Goal: Find specific page/section: Find specific page/section

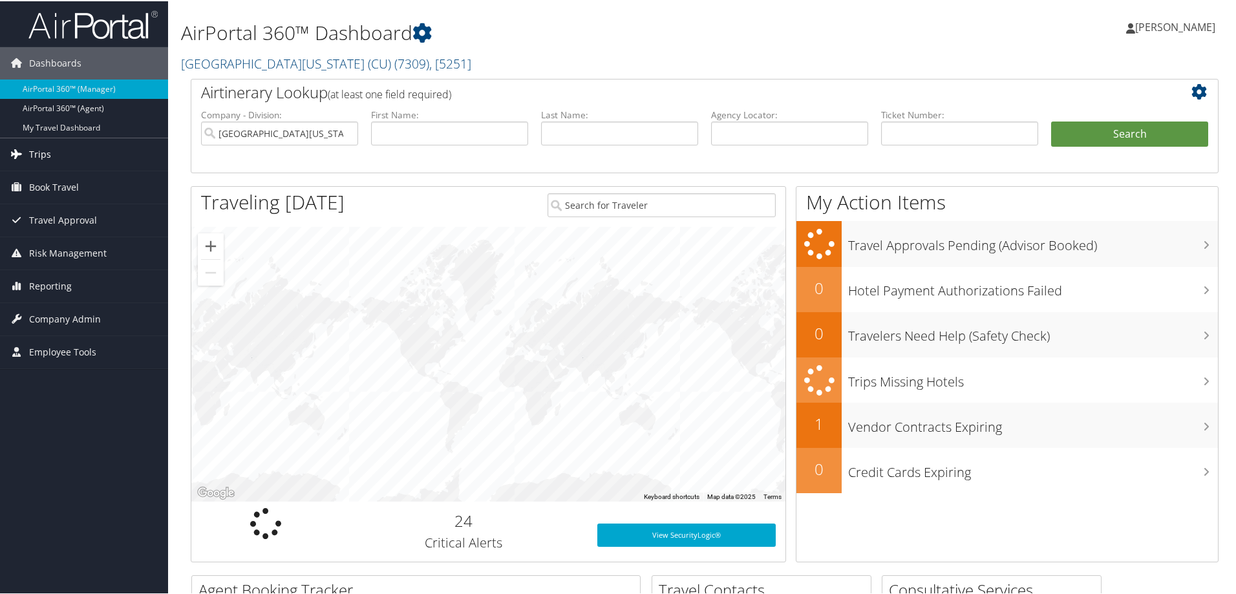
click at [45, 155] on span "Trips" at bounding box center [40, 153] width 22 height 32
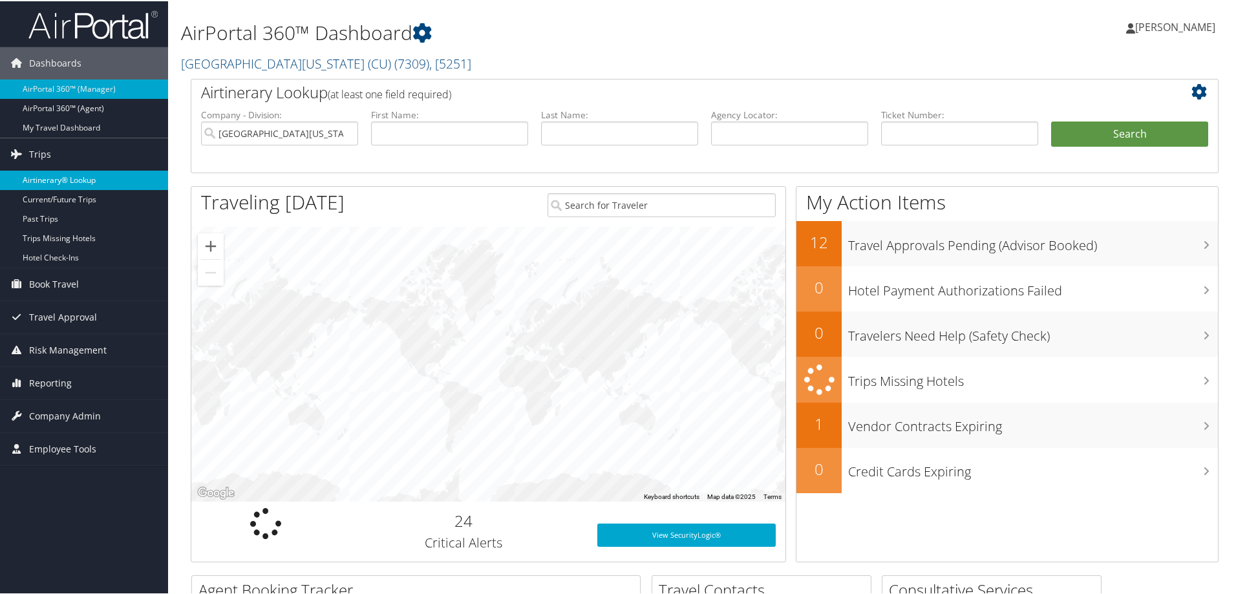
click at [47, 175] on link "Airtinerary® Lookup" at bounding box center [84, 178] width 168 height 19
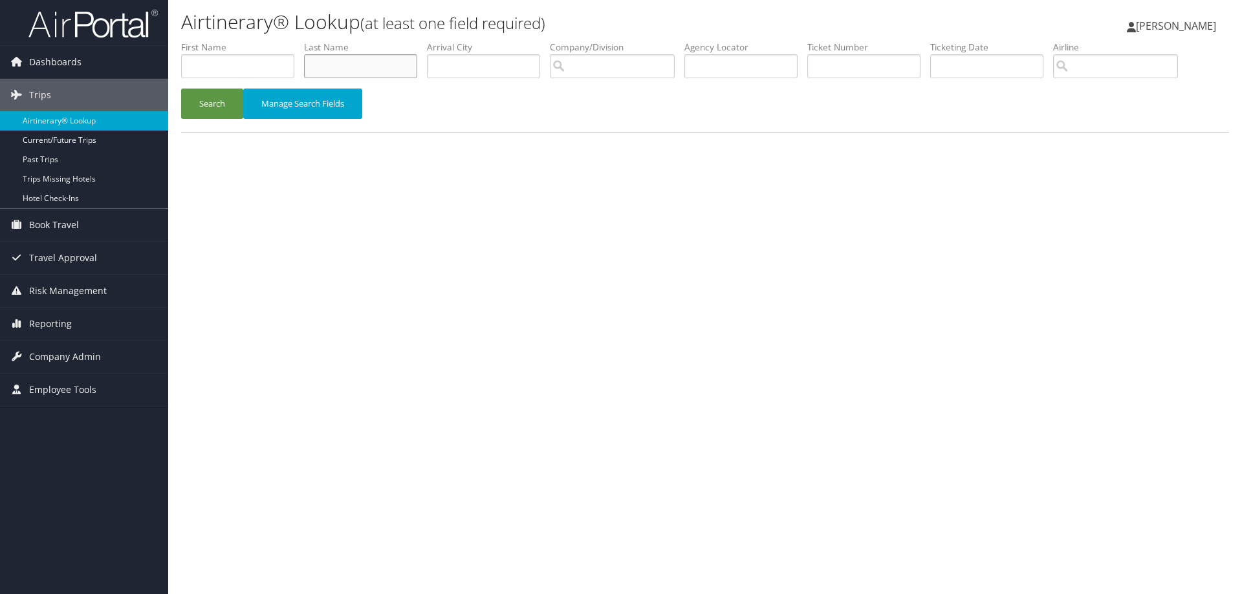
click at [369, 63] on input "text" at bounding box center [360, 66] width 113 height 24
type input "si"
click at [286, 67] on input "text" at bounding box center [237, 66] width 113 height 24
type input "s"
type input "[PERSON_NAME]"
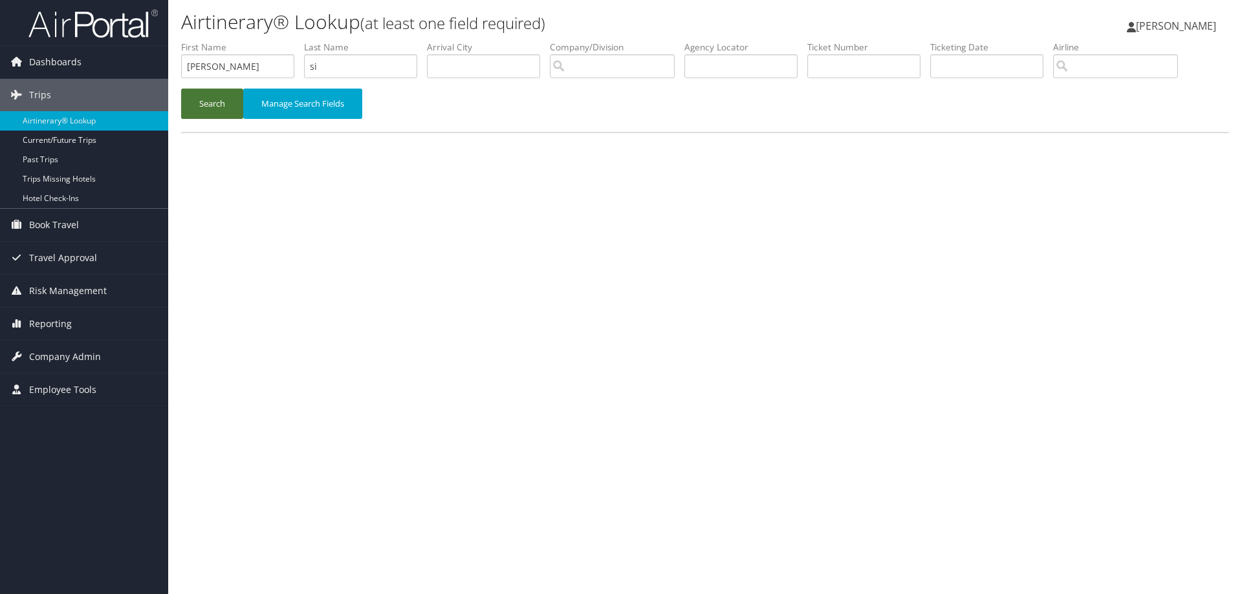
click at [227, 101] on button "Search" at bounding box center [212, 104] width 62 height 30
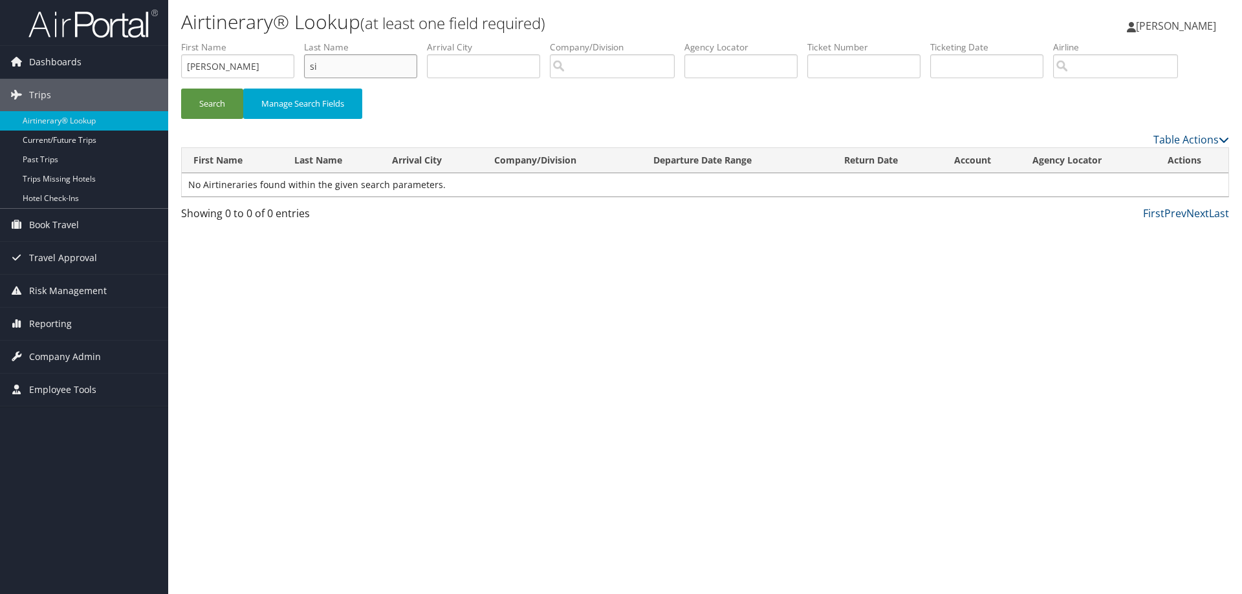
drag, startPoint x: 378, startPoint y: 69, endPoint x: 422, endPoint y: 40, distance: 52.9
click at [376, 69] on input "si" at bounding box center [360, 66] width 113 height 24
type input "s"
type input "tangir"
drag, startPoint x: 219, startPoint y: 67, endPoint x: 154, endPoint y: 69, distance: 64.7
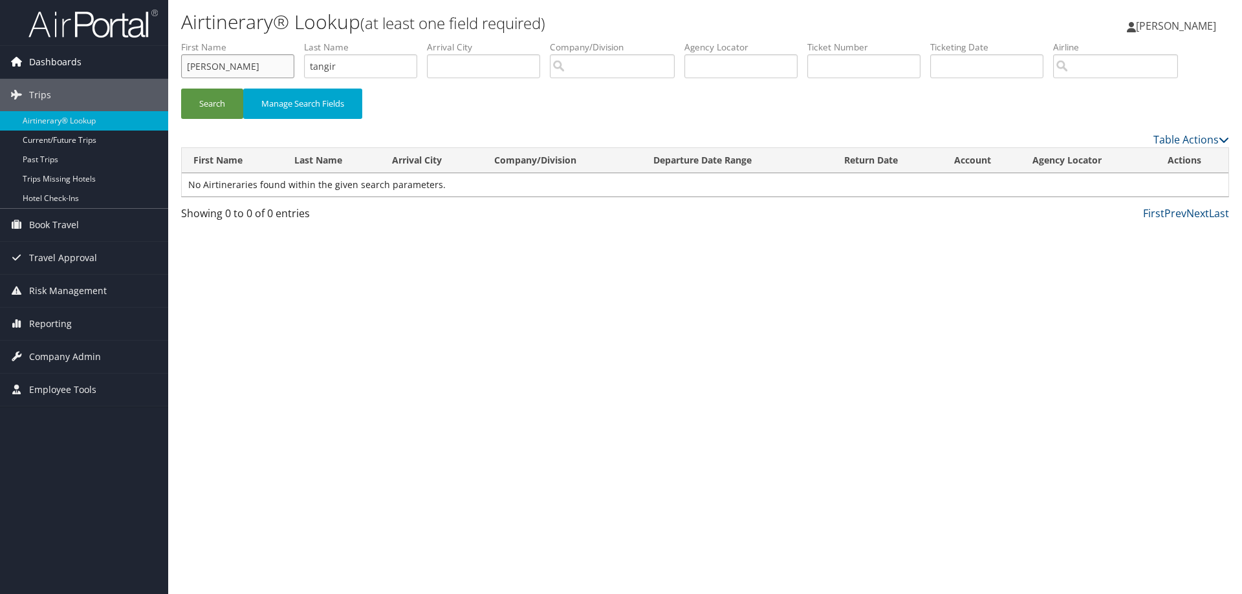
click at [154, 70] on div "Dashboards AirPortal 360™ (Manager) AirPortal 360™ (Agent) My Travel Dashboard …" at bounding box center [621, 297] width 1242 height 594
type input "maryiem"
click at [214, 100] on button "Search" at bounding box center [212, 104] width 62 height 30
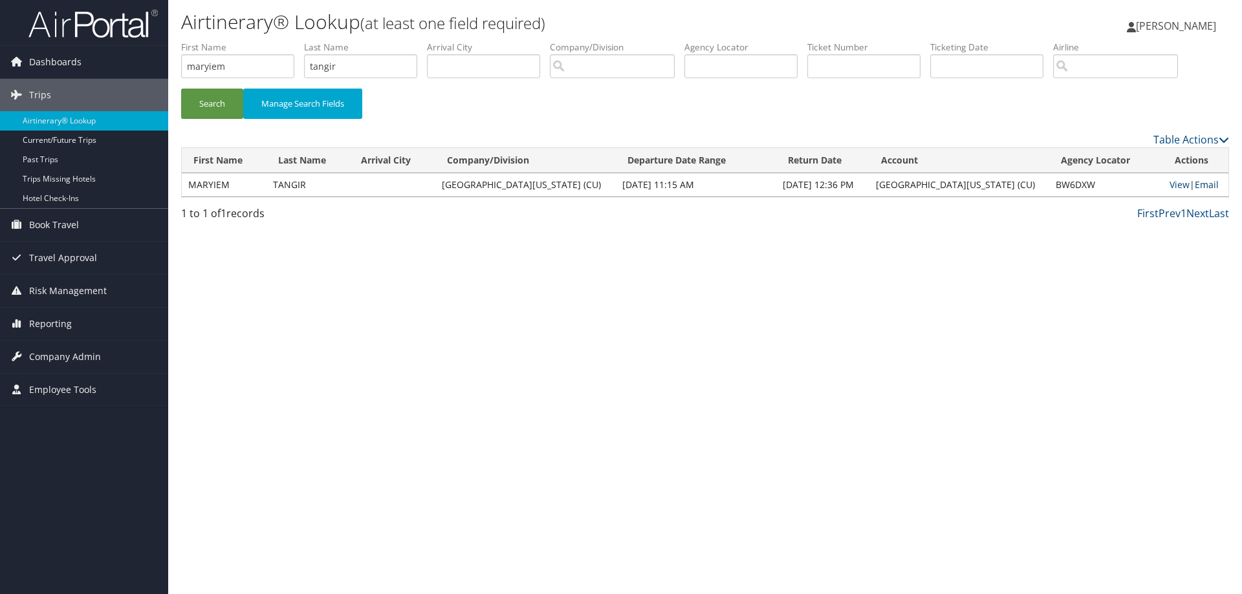
click at [1204, 184] on link "Email" at bounding box center [1206, 184] width 24 height 12
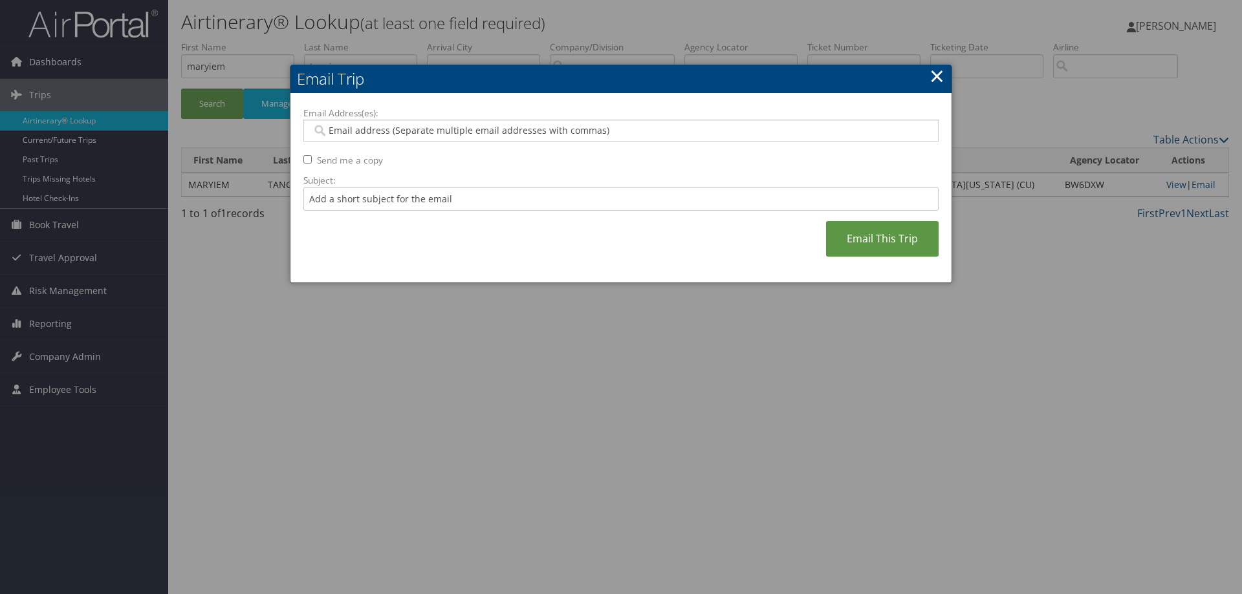
click at [561, 131] on input "Email Address(es):" at bounding box center [621, 130] width 618 height 13
type input "[PERSON_NAME][EMAIL_ADDRESS][PERSON_NAME][DOMAIN_NAME]"
click at [580, 193] on input "Subject:" at bounding box center [620, 199] width 635 height 24
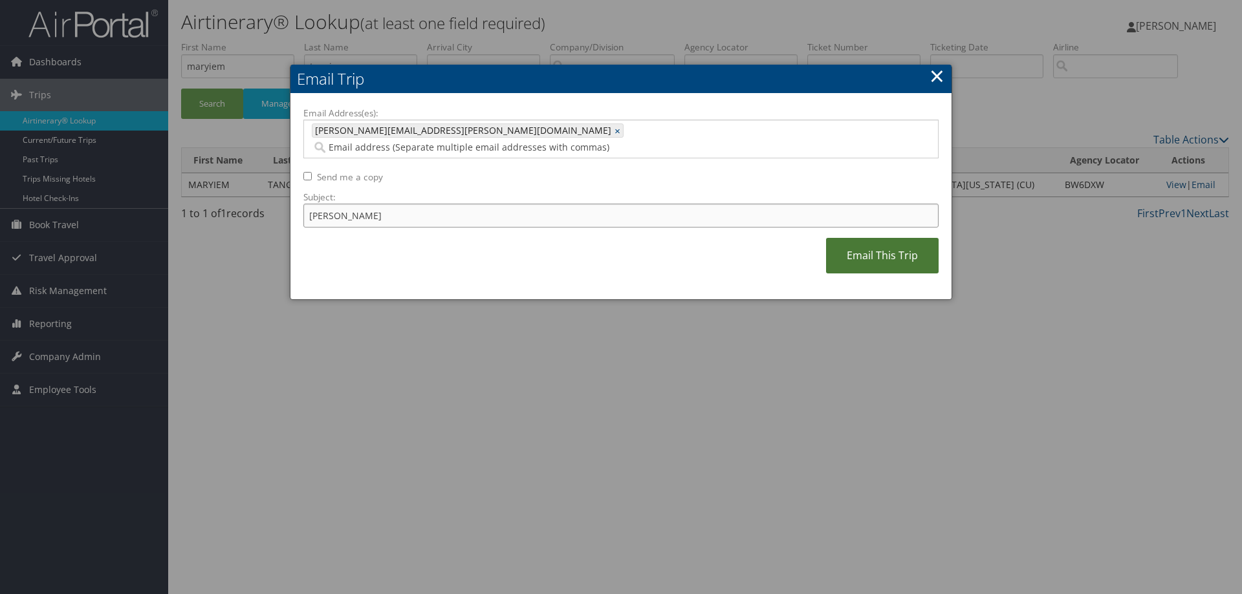
type input "[PERSON_NAME]"
drag, startPoint x: 847, startPoint y: 241, endPoint x: 1207, endPoint y: 253, distance: 359.8
click at [848, 241] on link "Email This Trip" at bounding box center [882, 256] width 113 height 36
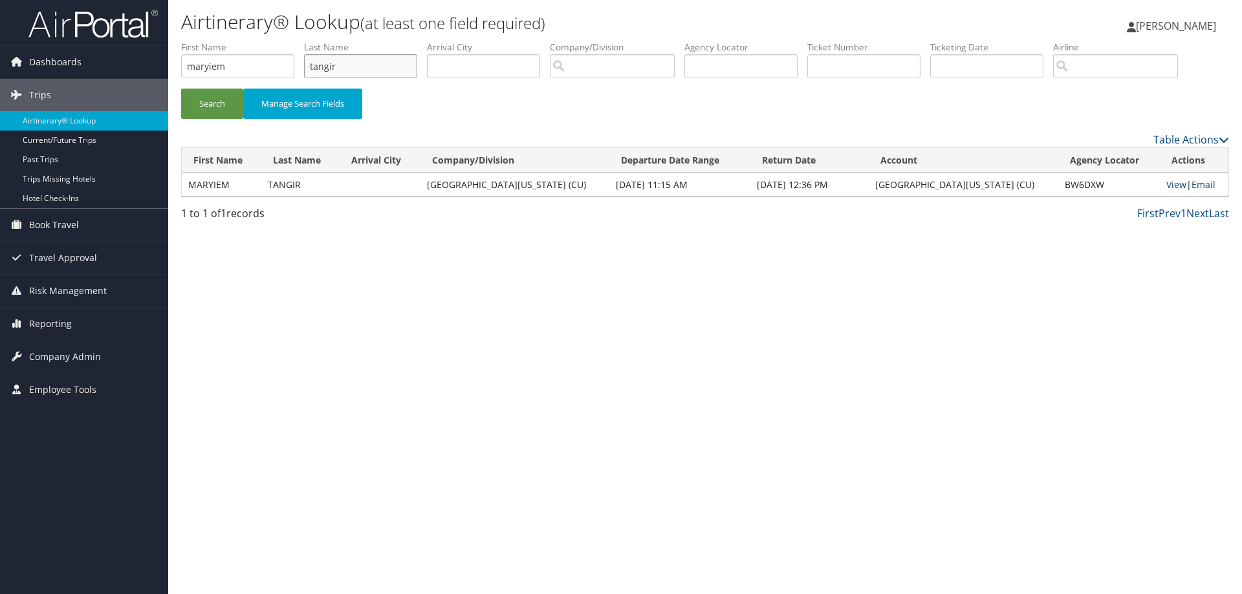
drag, startPoint x: 367, startPoint y: 67, endPoint x: 303, endPoint y: 79, distance: 65.2
click at [303, 41] on ul "First Name [PERSON_NAME] Last Name tangir Departure City Arrival City Company/D…" at bounding box center [705, 41] width 1048 height 0
drag, startPoint x: 234, startPoint y: 70, endPoint x: 213, endPoint y: 32, distance: 42.8
click at [161, 78] on div "Dashboards AirPortal 360™ (Manager) AirPortal 360™ (Agent) My Travel Dashboard …" at bounding box center [621, 297] width 1242 height 594
type input "[PERSON_NAME]"
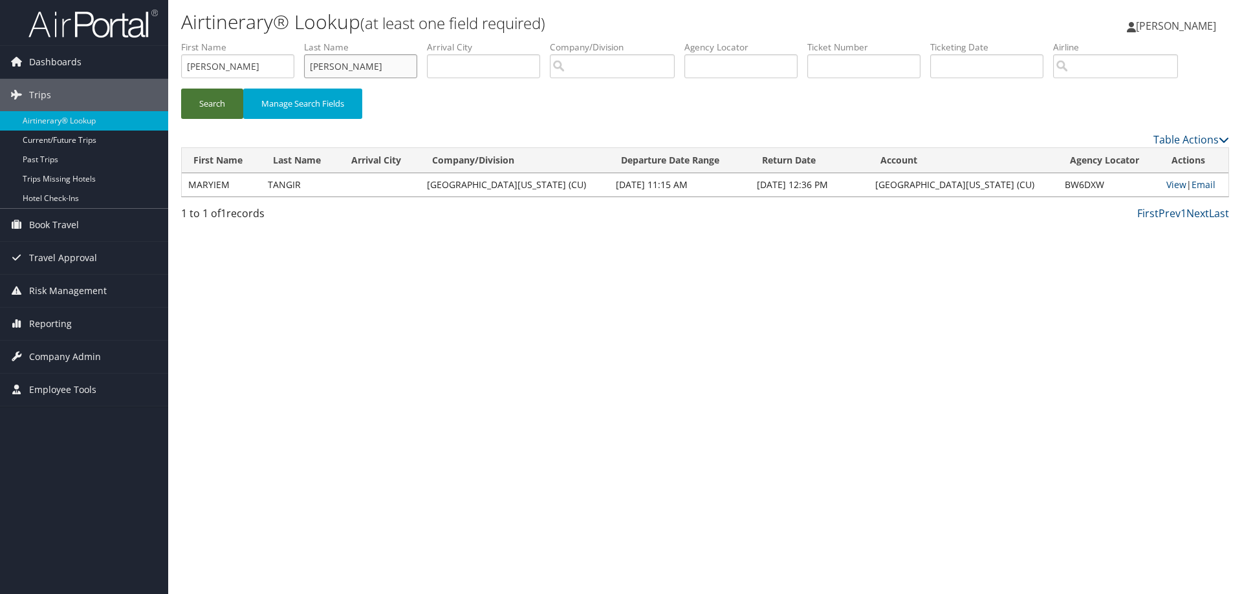
type input "[PERSON_NAME]"
click at [202, 96] on button "Search" at bounding box center [212, 104] width 62 height 30
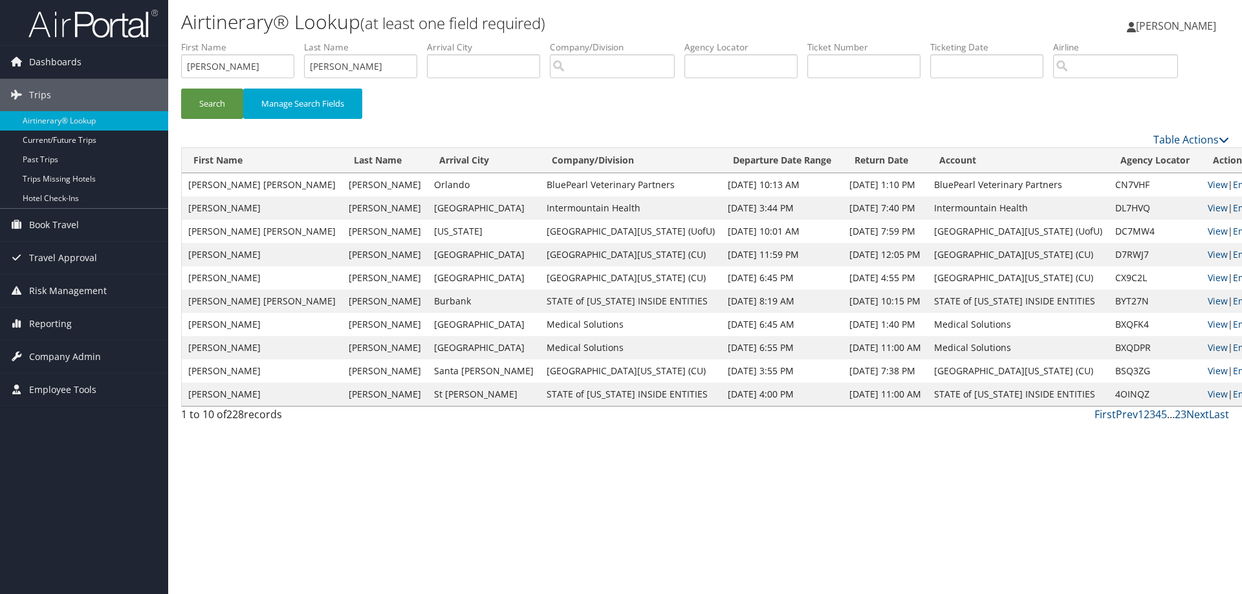
click at [1233, 278] on link "Email" at bounding box center [1245, 278] width 24 height 12
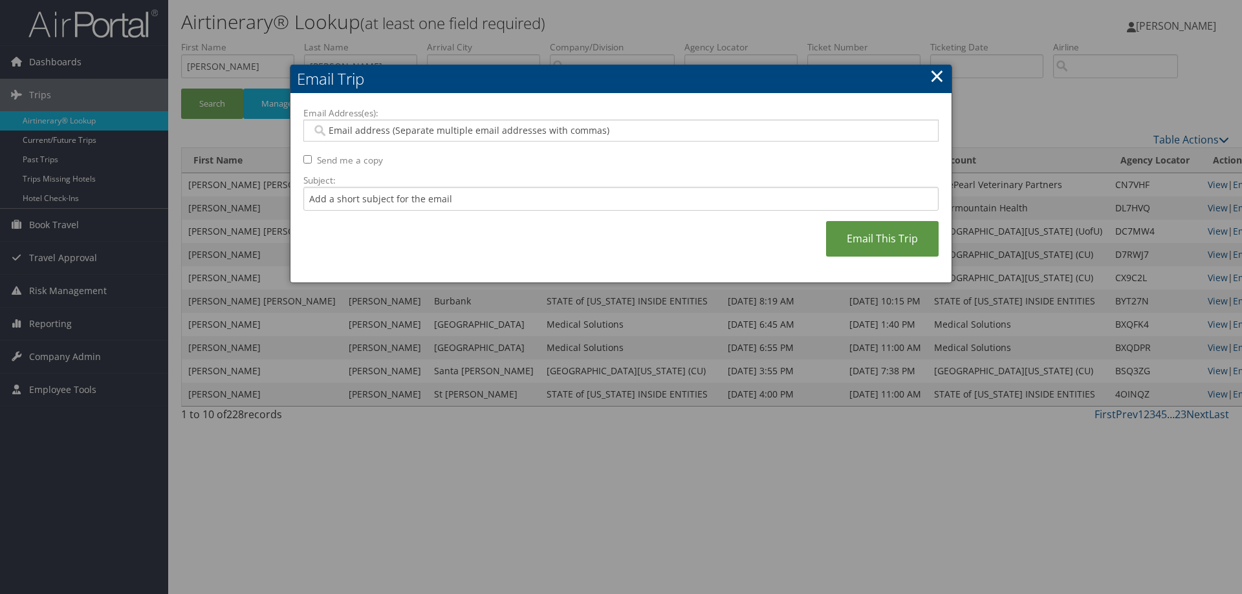
click at [507, 132] on input "Email Address(es):" at bounding box center [621, 130] width 618 height 13
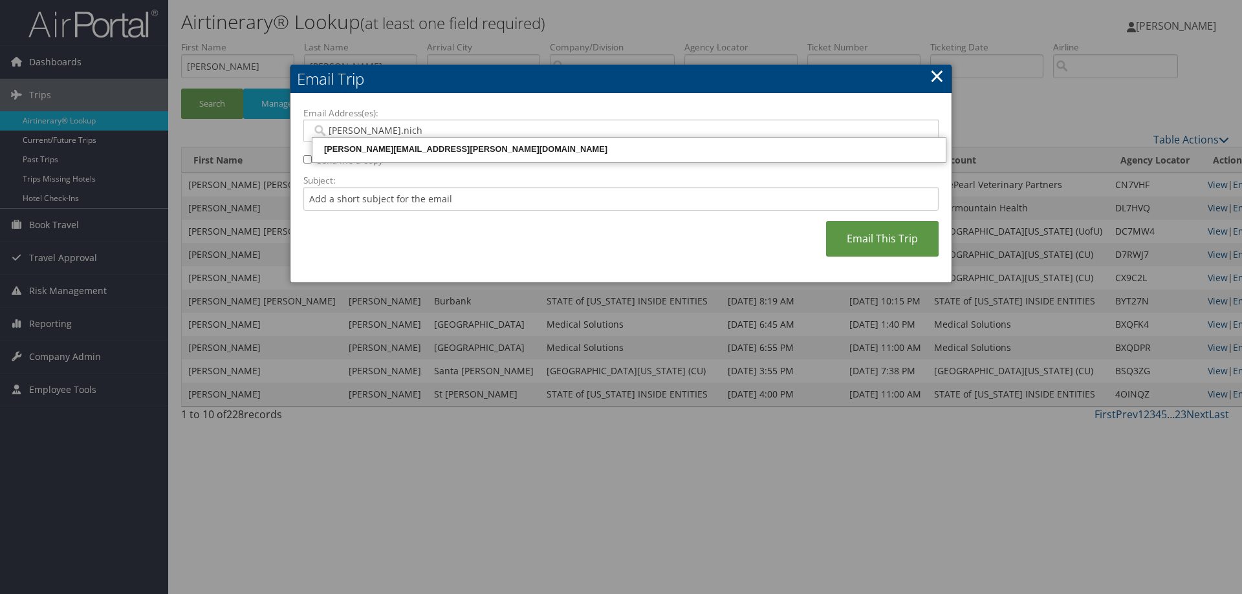
type input "[PERSON_NAME].nicho"
click at [515, 149] on div "[PERSON_NAME][EMAIL_ADDRESS][PERSON_NAME][DOMAIN_NAME]" at bounding box center [628, 149] width 629 height 13
type input "[PERSON_NAME][EMAIL_ADDRESS][PERSON_NAME][DOMAIN_NAME]"
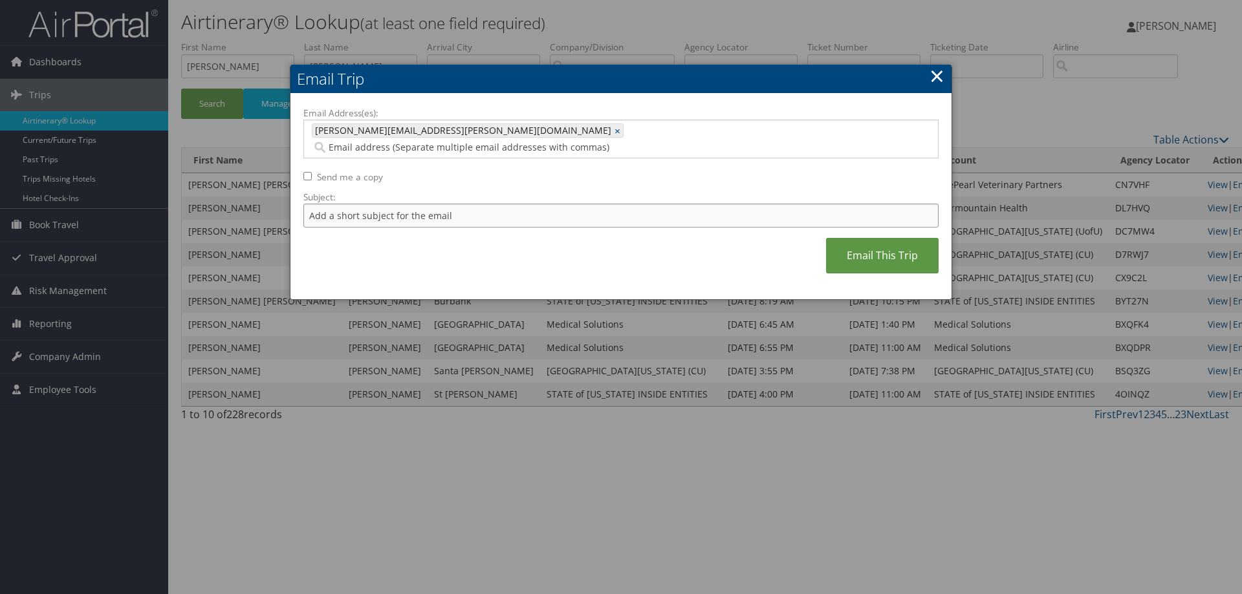
click at [534, 204] on input "Subject:" at bounding box center [620, 216] width 635 height 24
type input "R"
type input "[PERSON_NAME]"
click at [900, 238] on link "Email This Trip" at bounding box center [882, 256] width 113 height 36
